Goal: Task Accomplishment & Management: Use online tool/utility

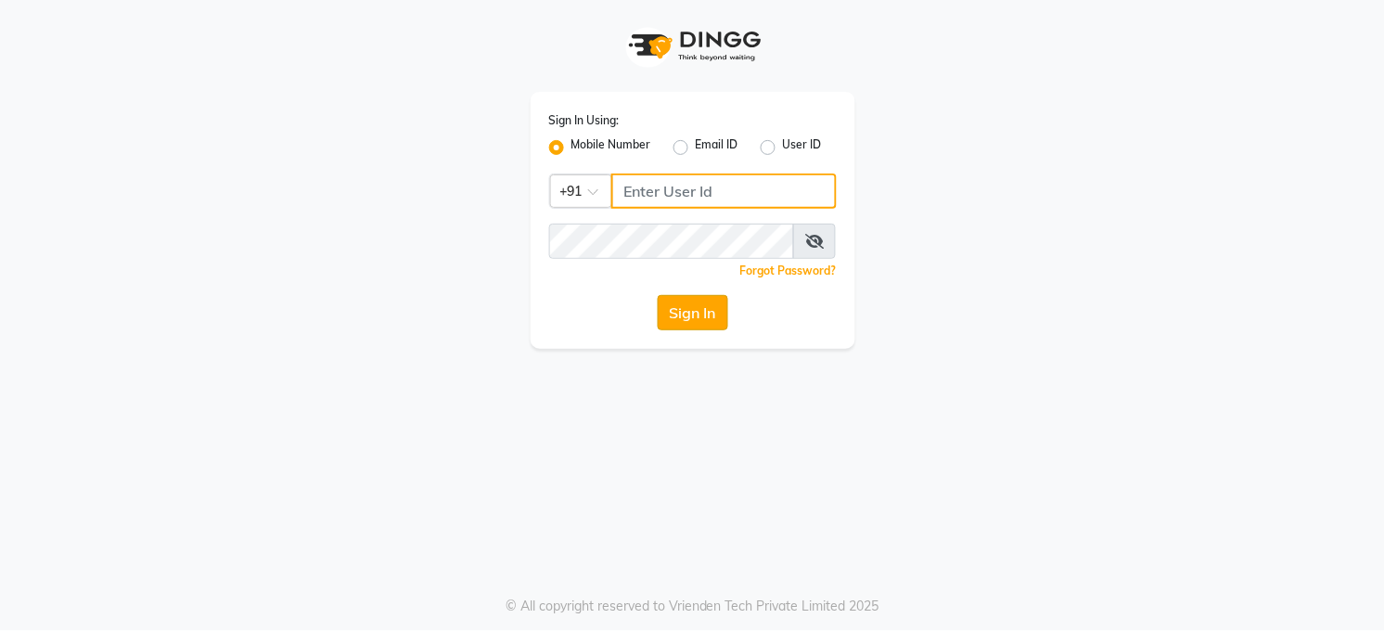
type input "7360007500"
click at [677, 315] on button "Sign In" at bounding box center [693, 312] width 71 height 35
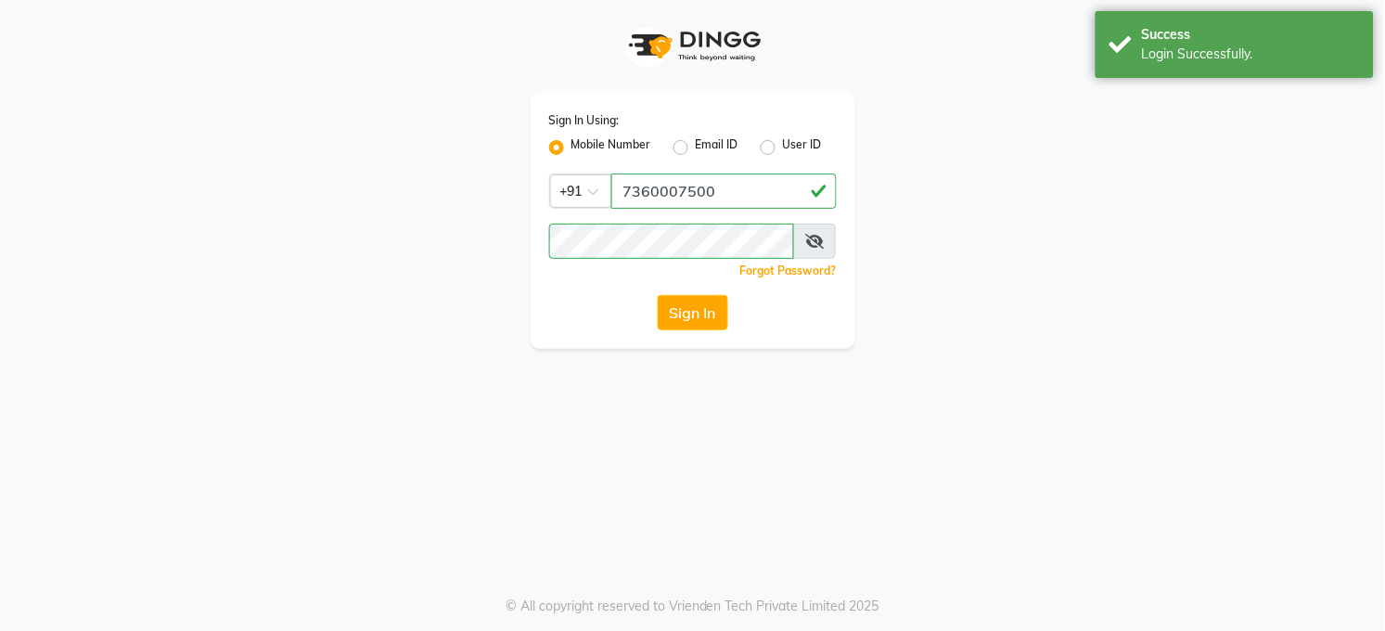
select select "35"
select select "service"
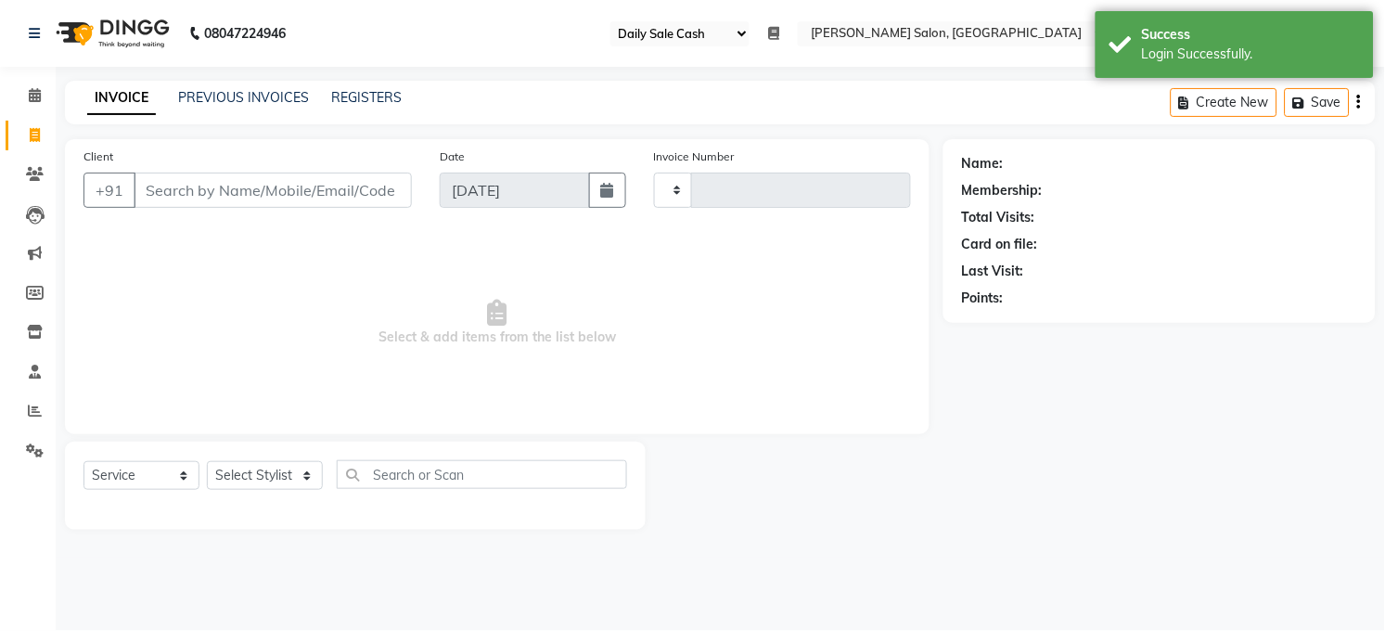
type input "3231"
select select "5748"
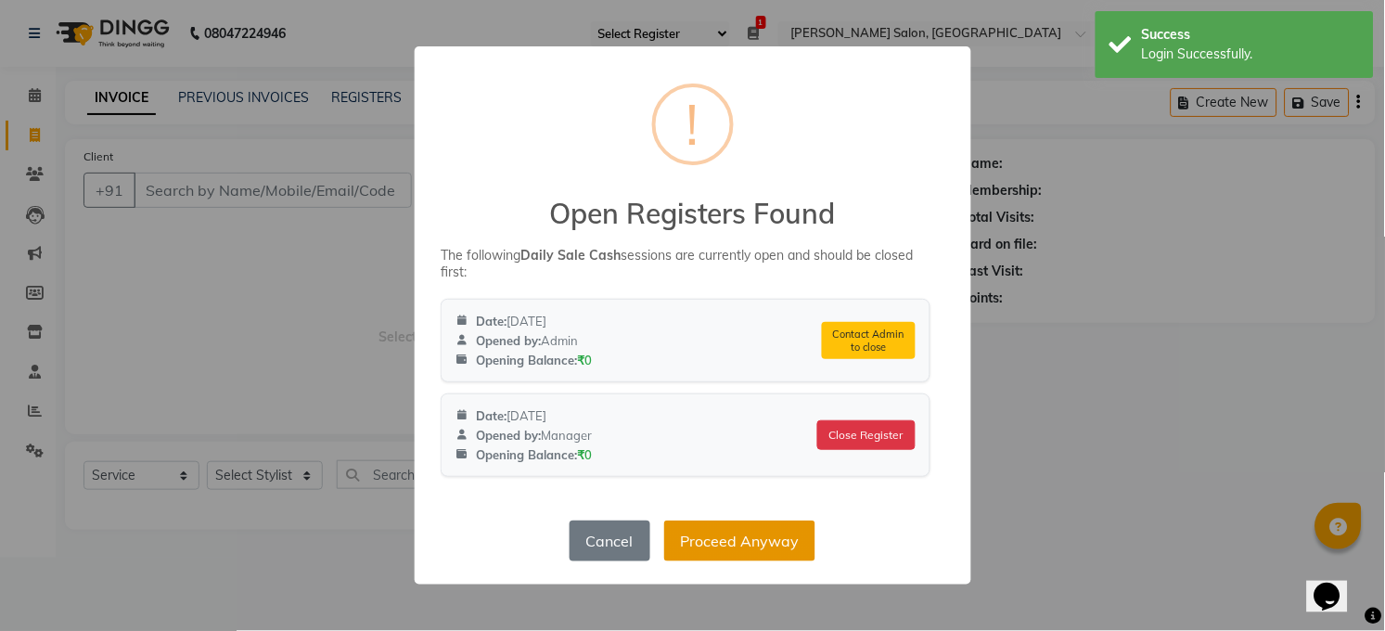
click at [745, 535] on button "Proceed Anyway" at bounding box center [739, 540] width 151 height 41
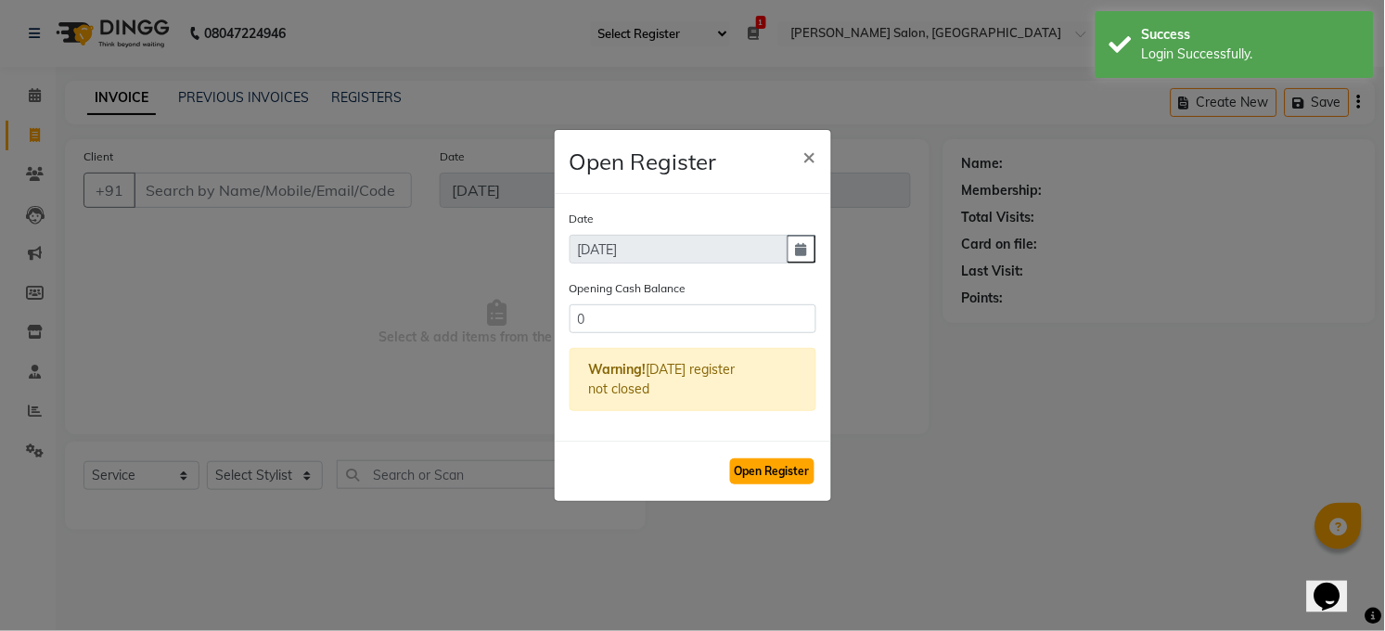
click at [771, 465] on button "Open Register" at bounding box center [772, 471] width 84 height 26
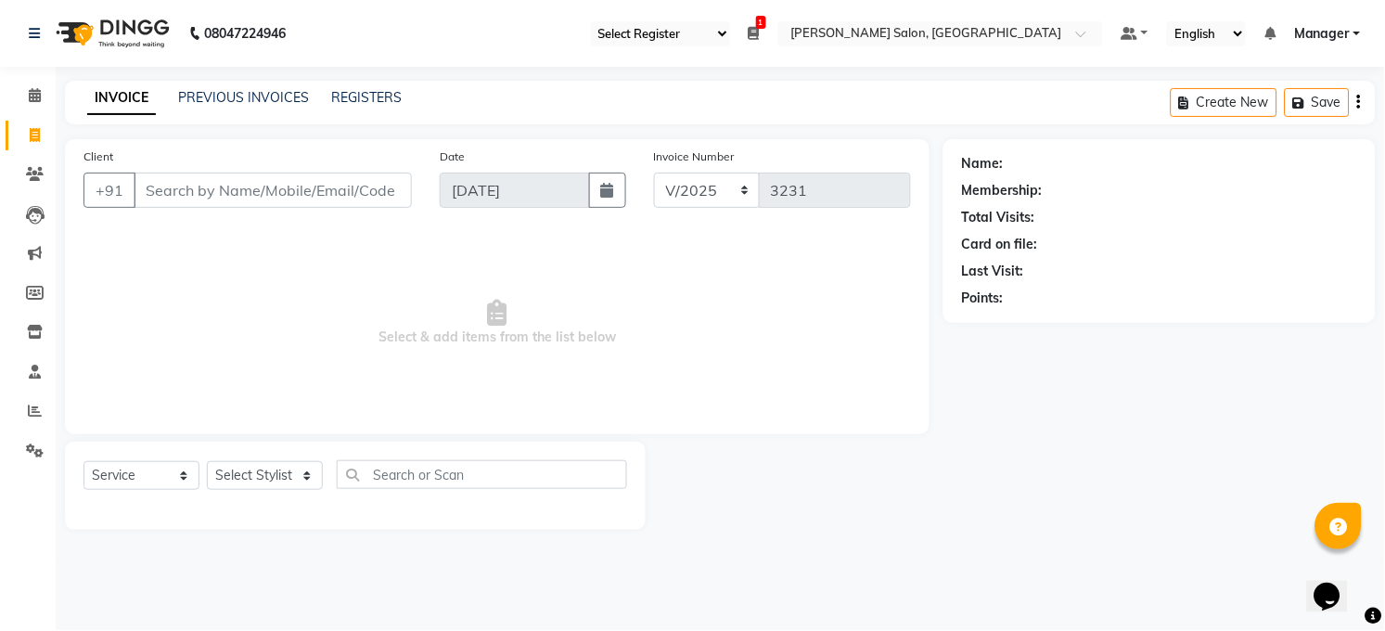
click at [749, 39] on icon at bounding box center [754, 33] width 11 height 13
click at [29, 409] on icon at bounding box center [35, 411] width 14 height 14
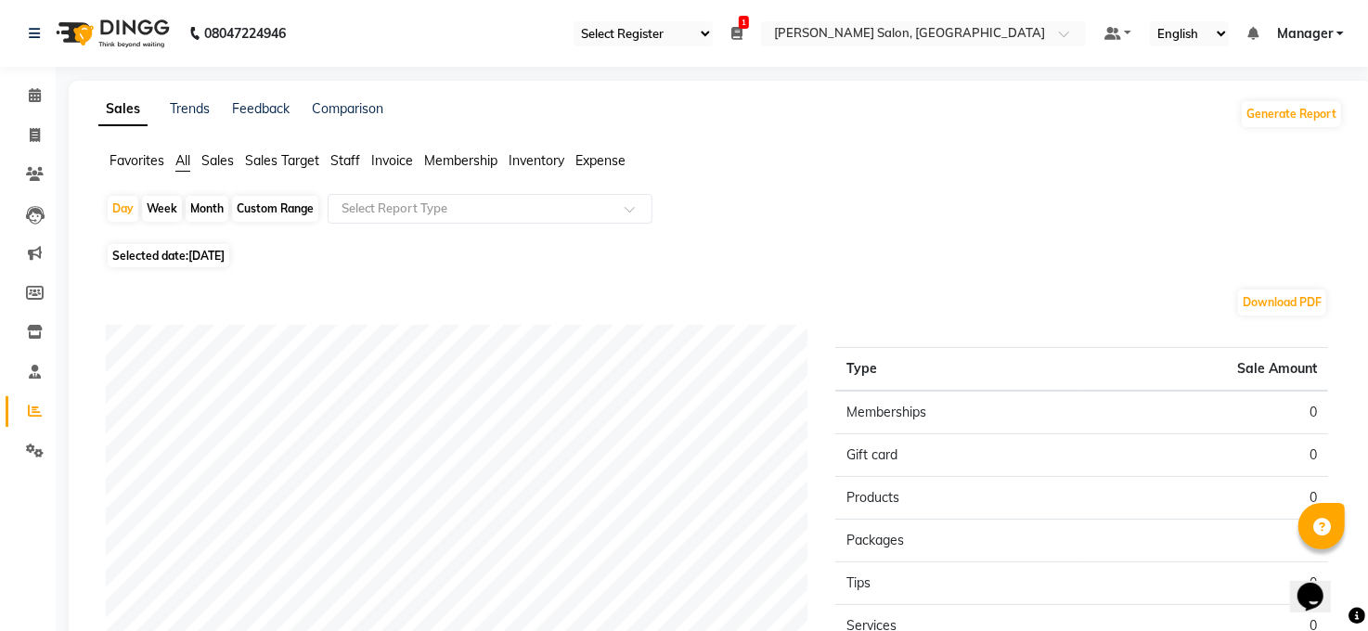
click at [225, 259] on span "[DATE]" at bounding box center [206, 256] width 36 height 14
select select "9"
select select "2025"
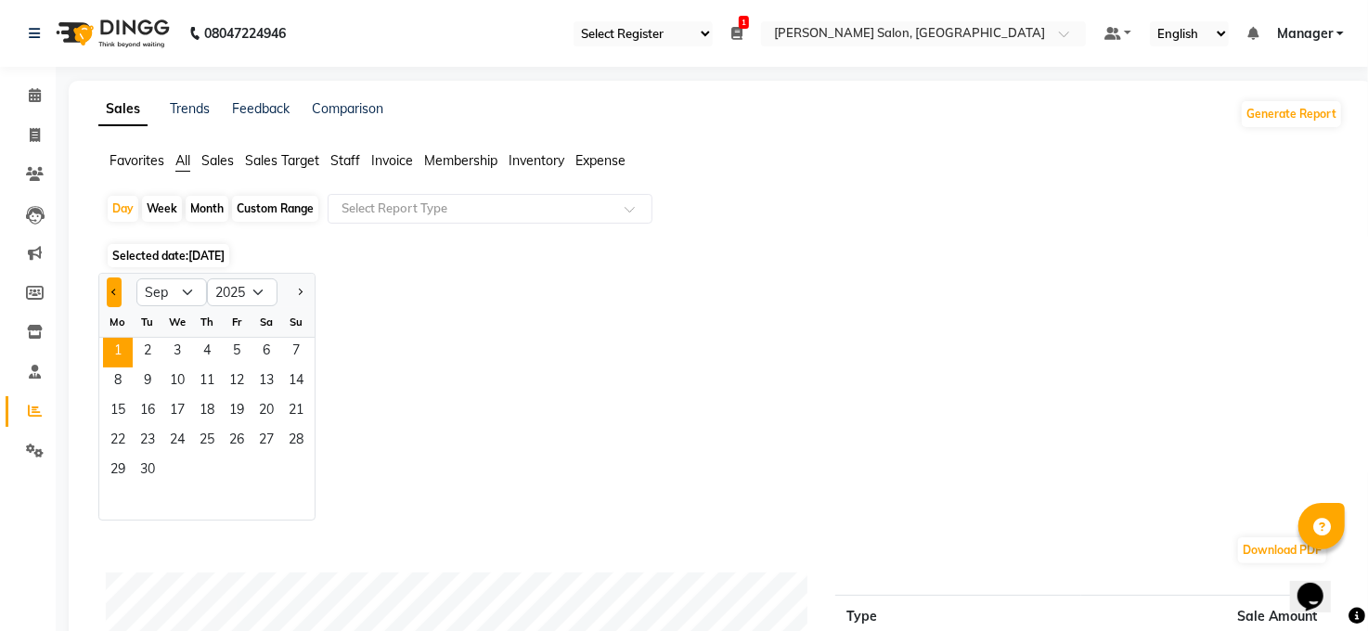
click at [113, 299] on button "Previous month" at bounding box center [114, 292] width 15 height 30
select select "8"
click at [295, 463] on span "31" at bounding box center [296, 471] width 30 height 30
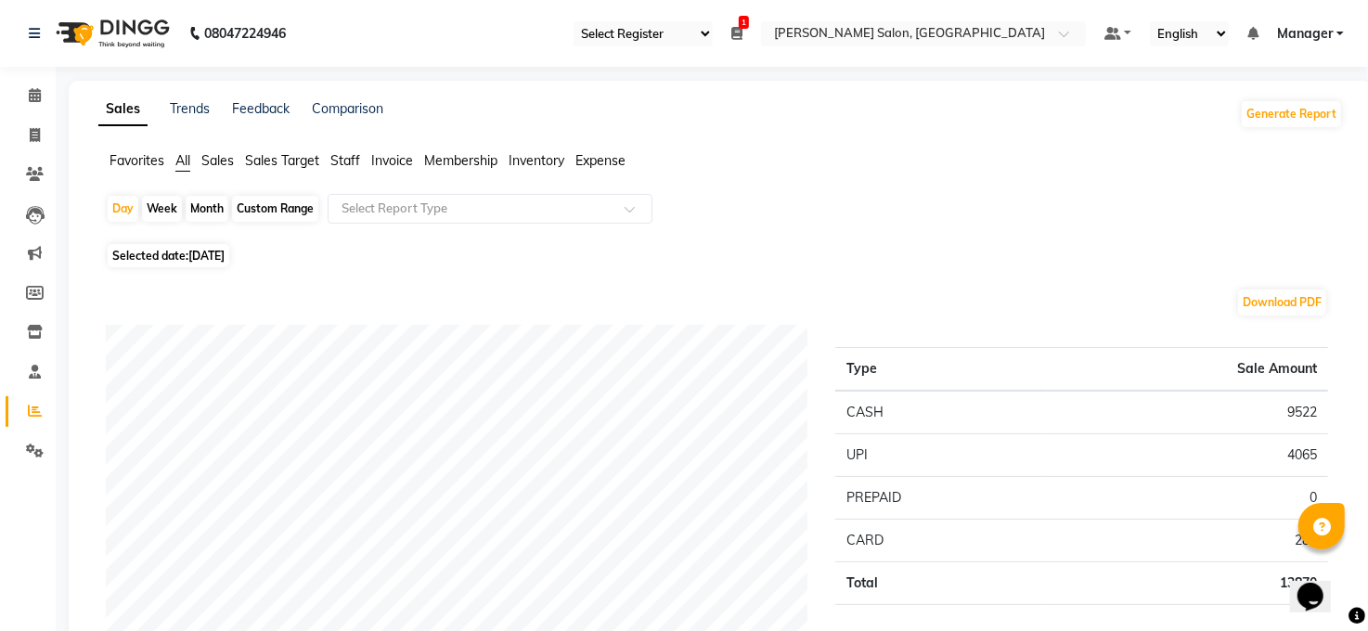
click at [608, 158] on span "Expense" at bounding box center [600, 160] width 50 height 17
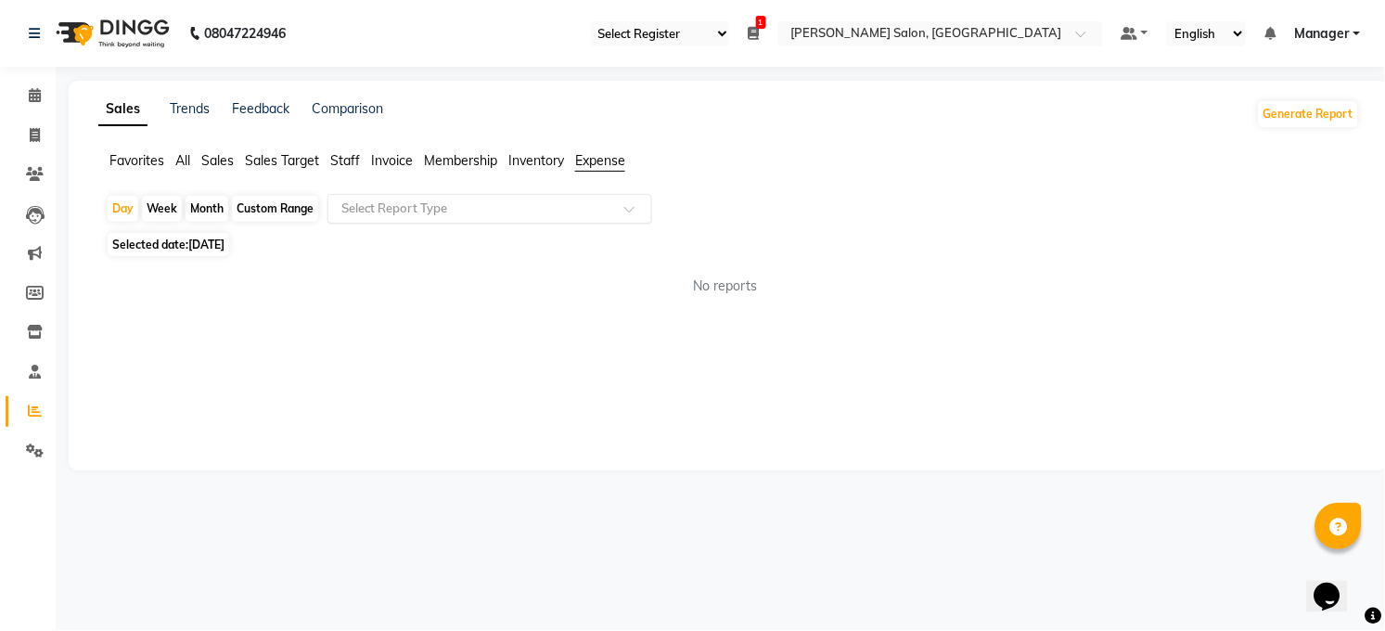
click at [623, 214] on div at bounding box center [489, 208] width 323 height 19
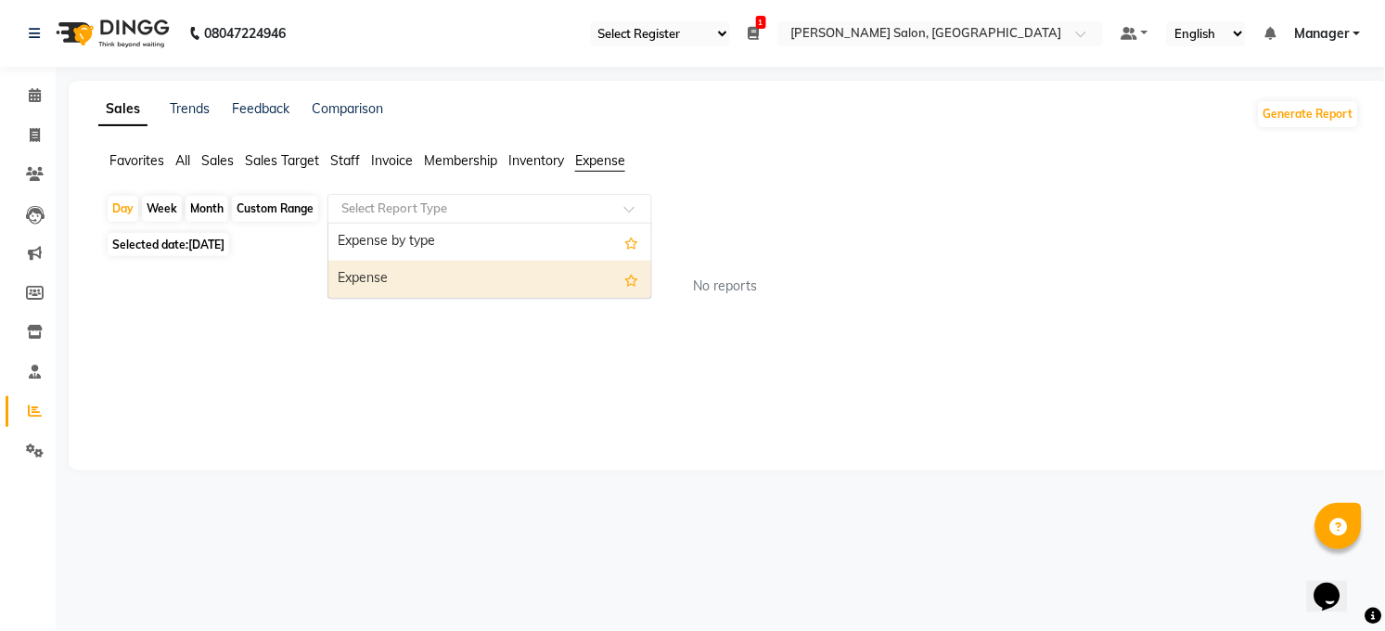
click at [583, 283] on div "Expense" at bounding box center [489, 279] width 323 height 37
select select "full_report"
select select "csv"
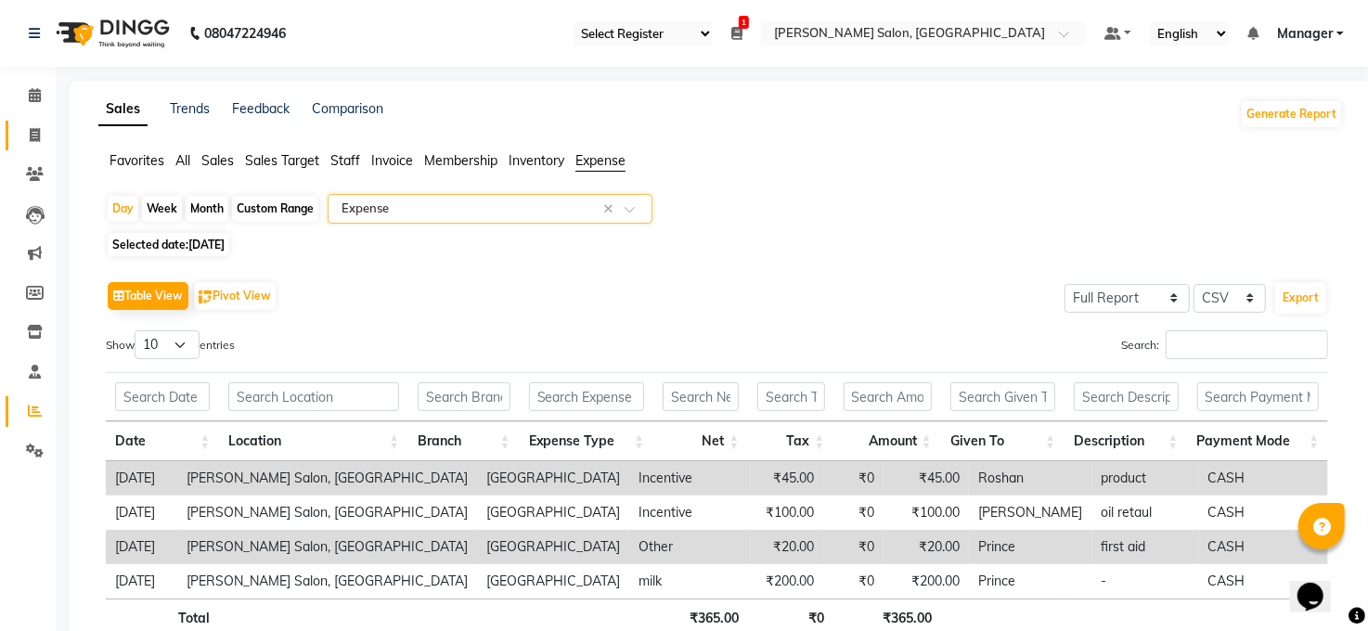
click at [38, 125] on span at bounding box center [35, 135] width 32 height 21
select select "service"
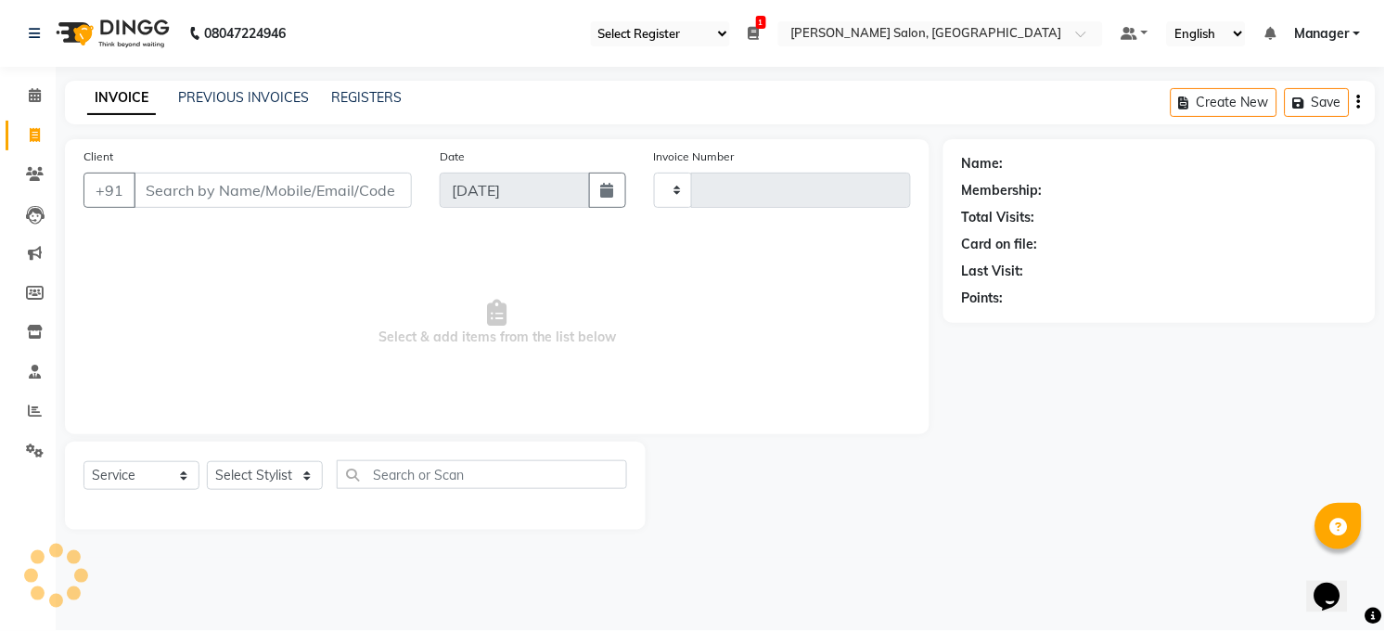
type input "3231"
select select "5748"
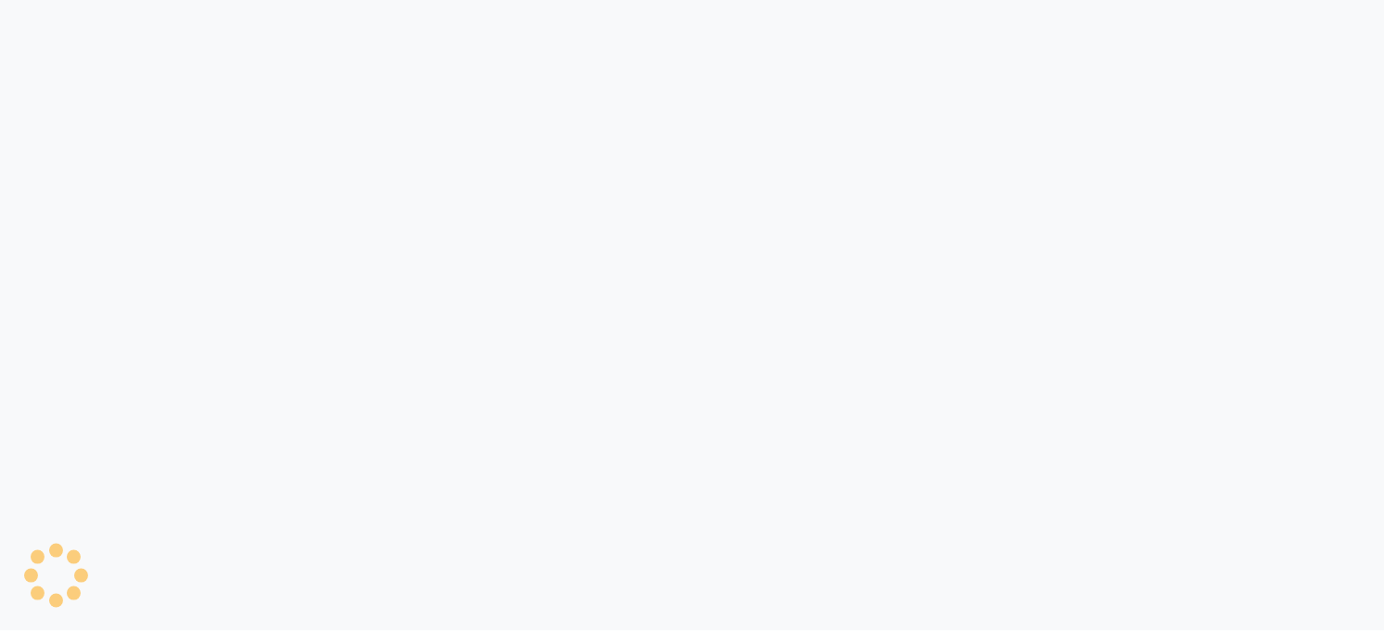
select select "35"
select select "5748"
select select "service"
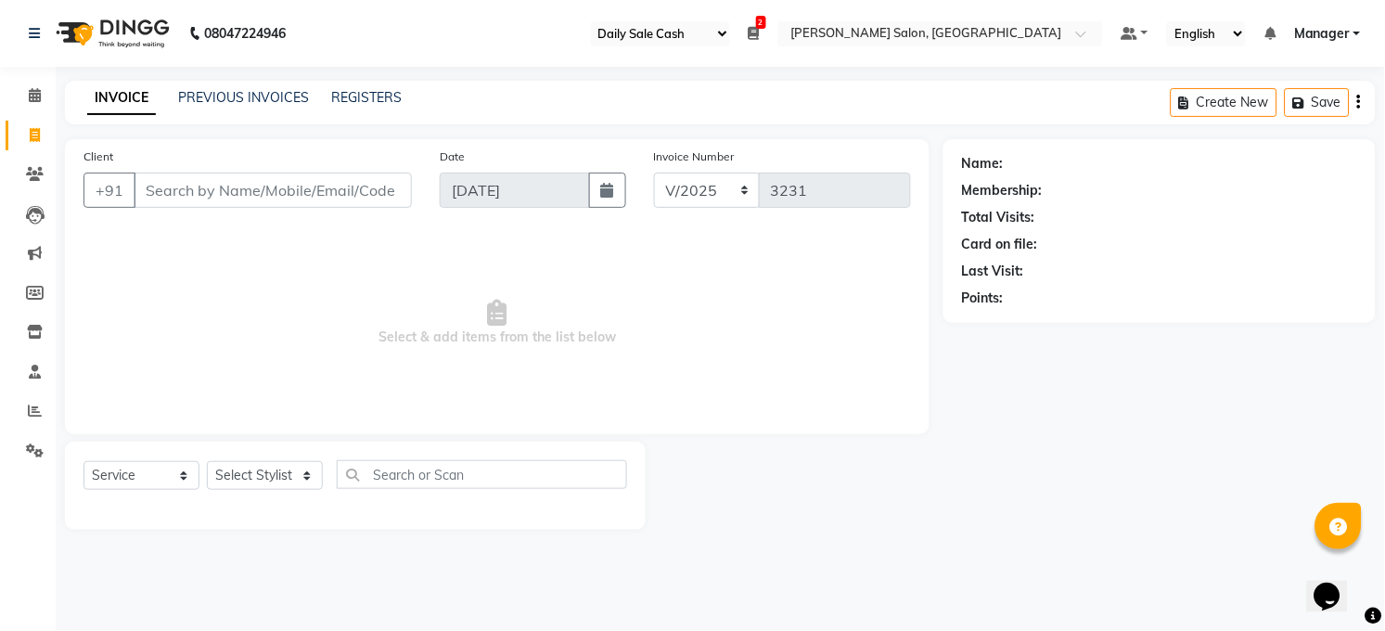
click at [757, 40] on icon at bounding box center [754, 33] width 11 height 13
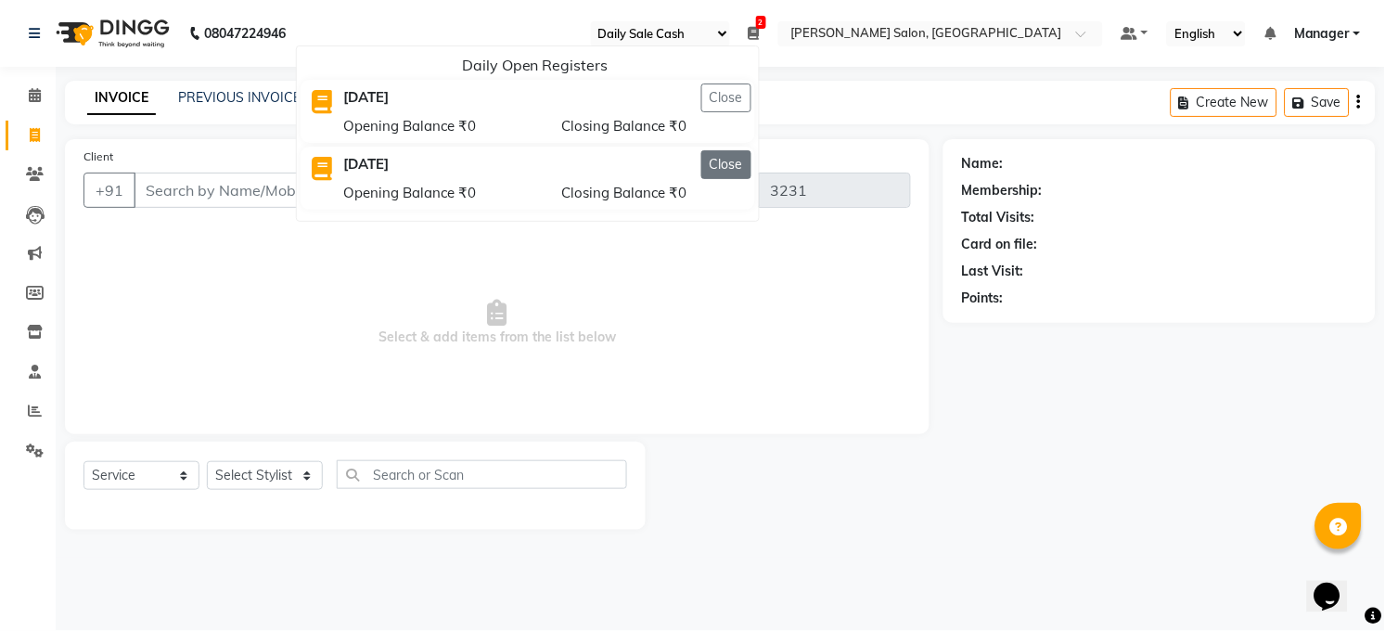
click at [726, 152] on button "Close" at bounding box center [726, 164] width 50 height 29
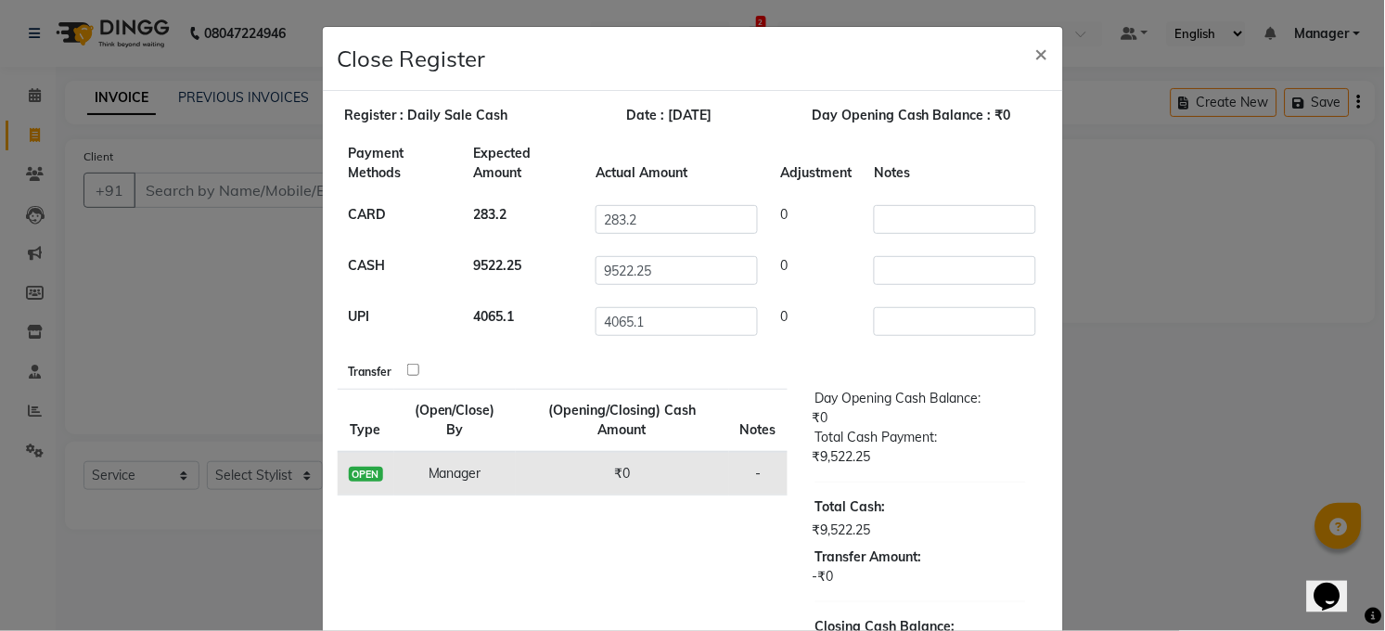
click at [407, 371] on input "checkbox" at bounding box center [413, 370] width 12 height 12
checkbox input "true"
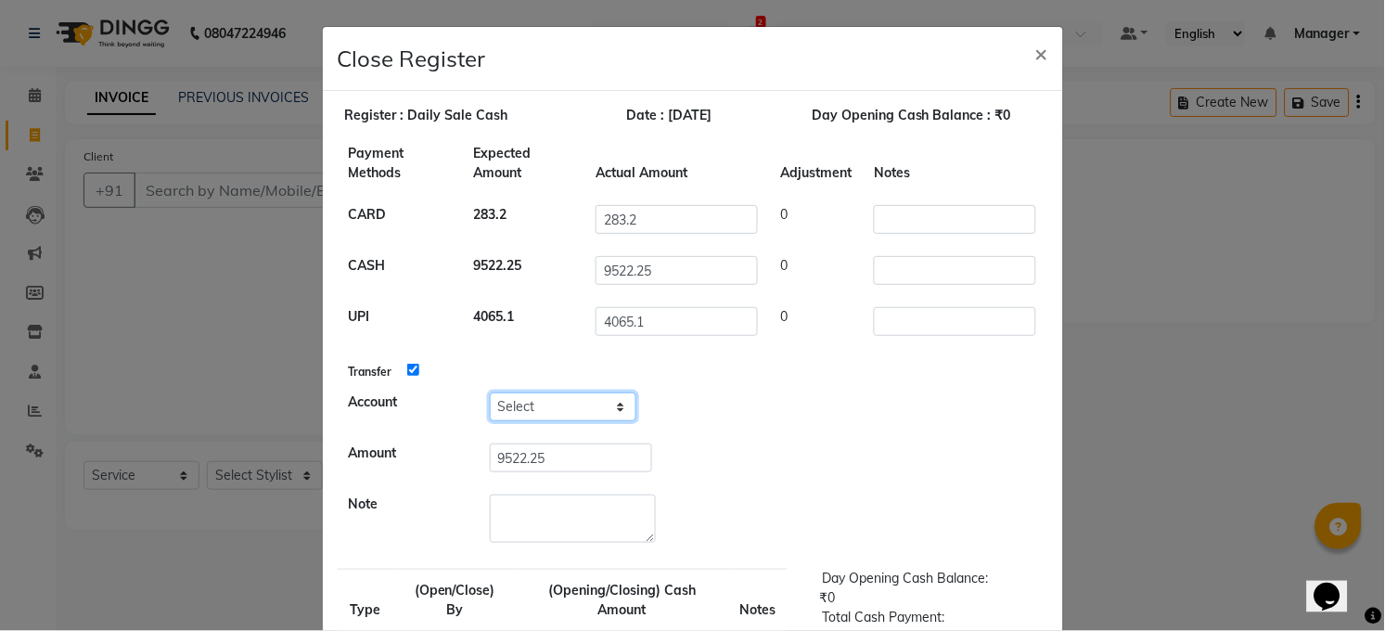
click at [533, 401] on select "Select Petty Cash Handover Account" at bounding box center [563, 406] width 147 height 29
select select "5298"
click at [490, 392] on select "Select Petty Cash Handover Account" at bounding box center [563, 406] width 147 height 29
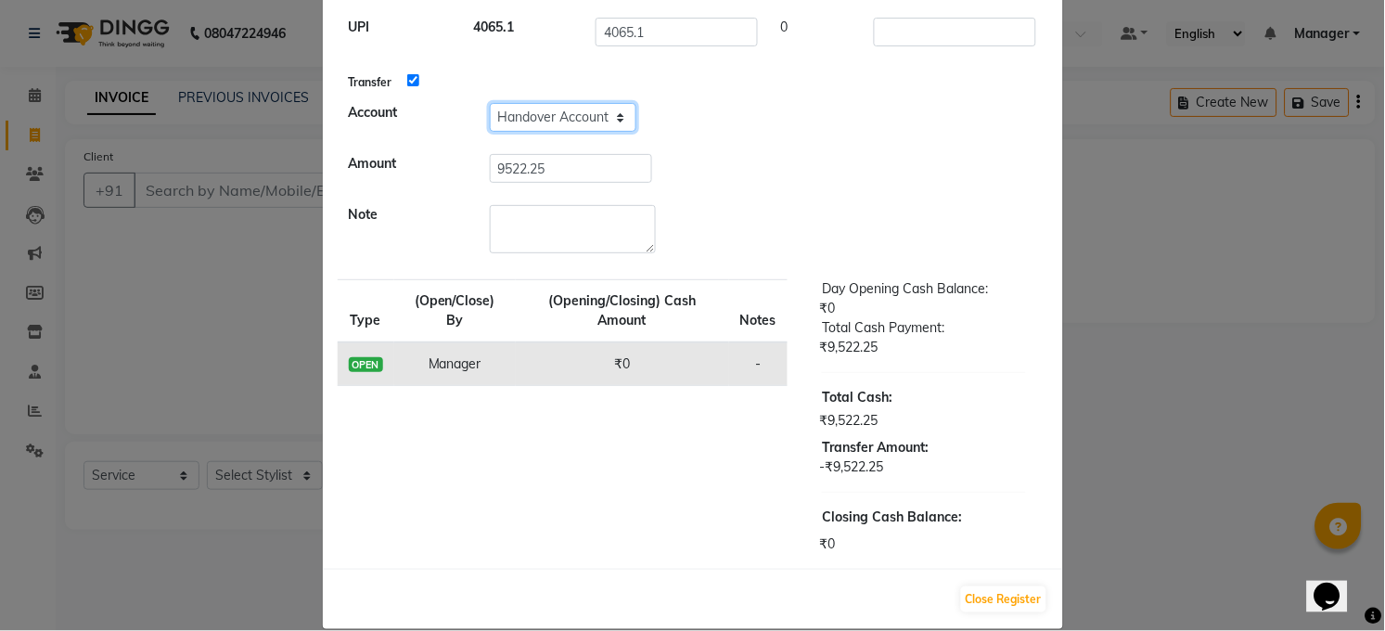
scroll to position [314, 0]
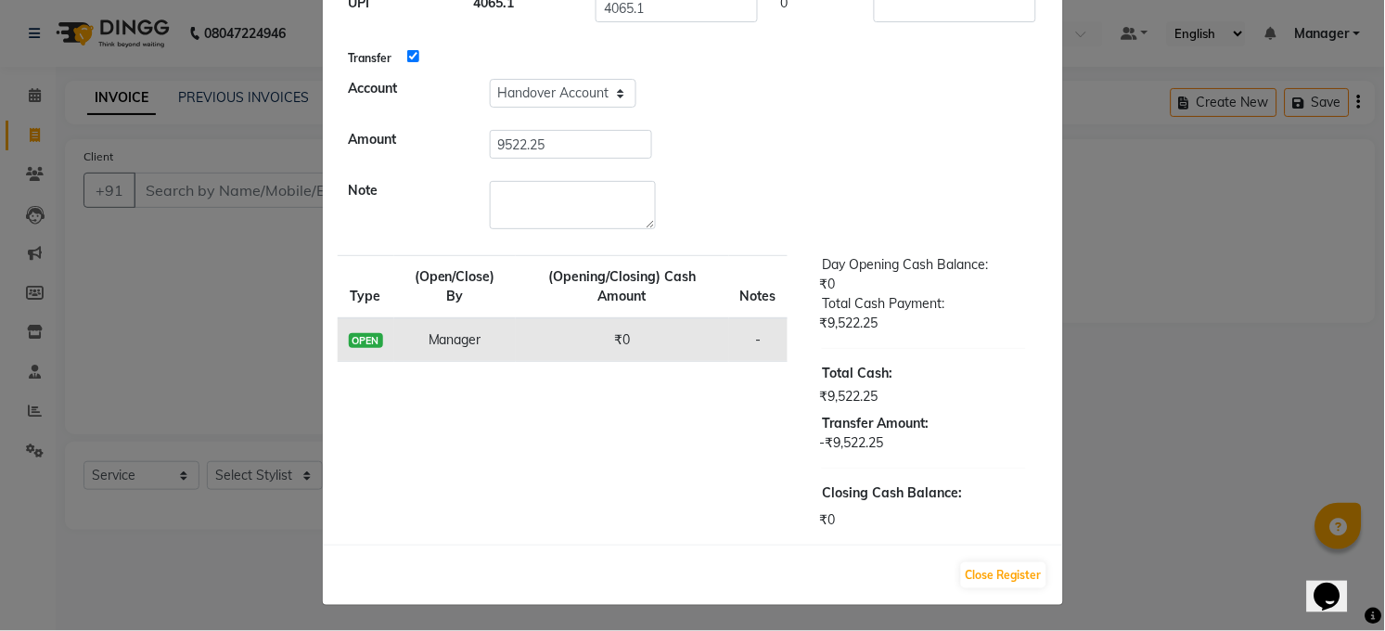
click at [947, 572] on div "Close Register" at bounding box center [693, 575] width 740 height 60
click at [951, 573] on div "Close Register" at bounding box center [693, 575] width 740 height 60
click at [985, 572] on button "Close Register" at bounding box center [1003, 575] width 85 height 26
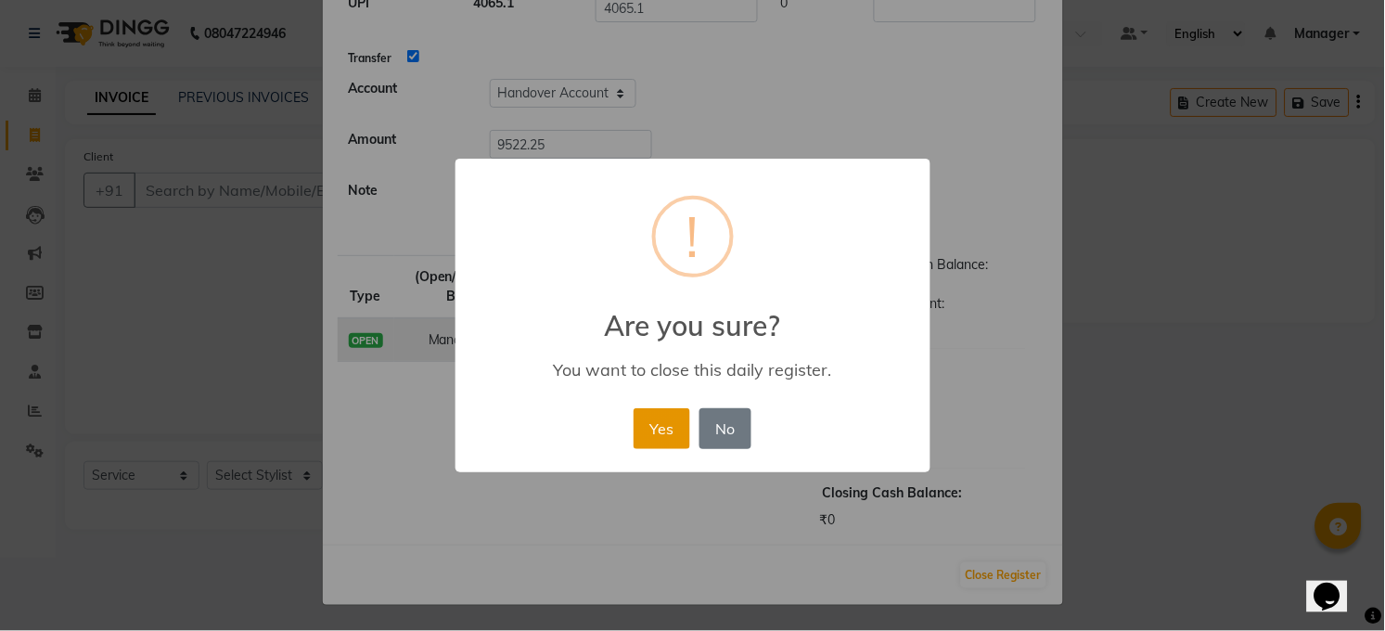
click at [655, 436] on button "Yes" at bounding box center [662, 428] width 57 height 41
